Goal: Find specific page/section: Find specific page/section

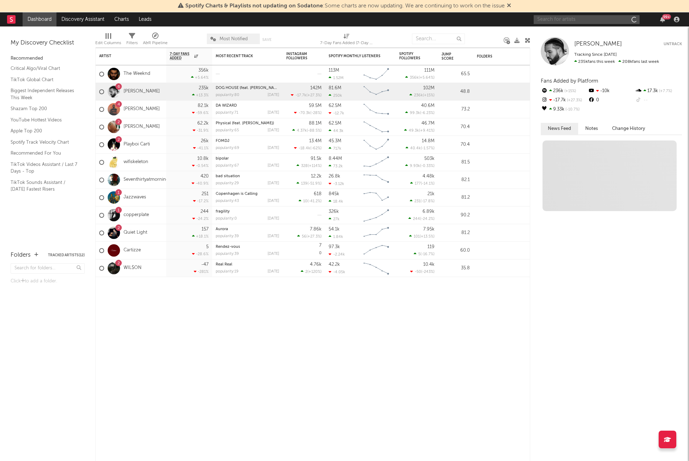
click at [553, 18] on input "text" at bounding box center [587, 19] width 106 height 9
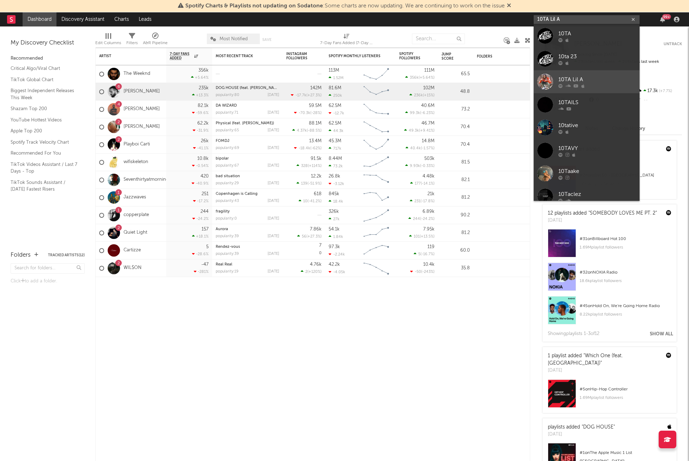
type input "10TA Lil A"
click at [592, 84] on div at bounding box center [597, 86] width 78 height 4
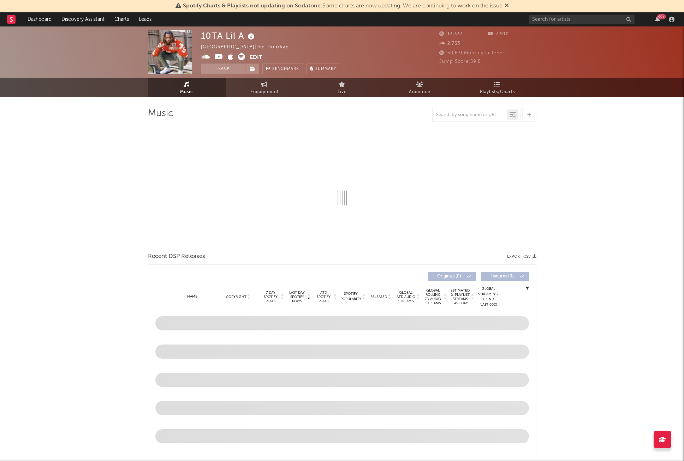
select select "6m"
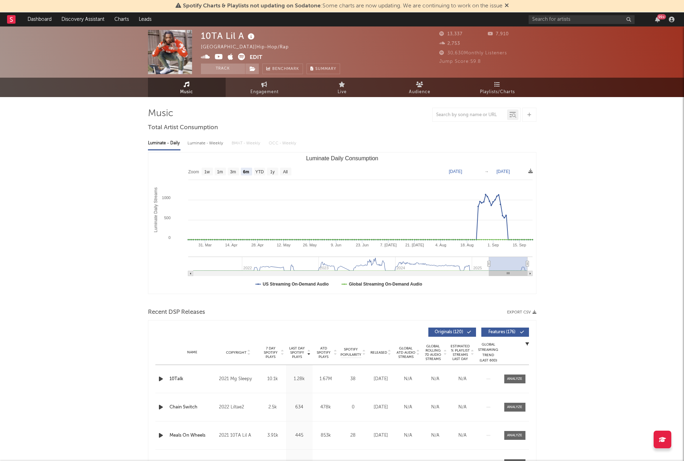
drag, startPoint x: 168, startPoint y: 47, endPoint x: 439, endPoint y: 1, distance: 274.6
